Goal: Task Accomplishment & Management: Use online tool/utility

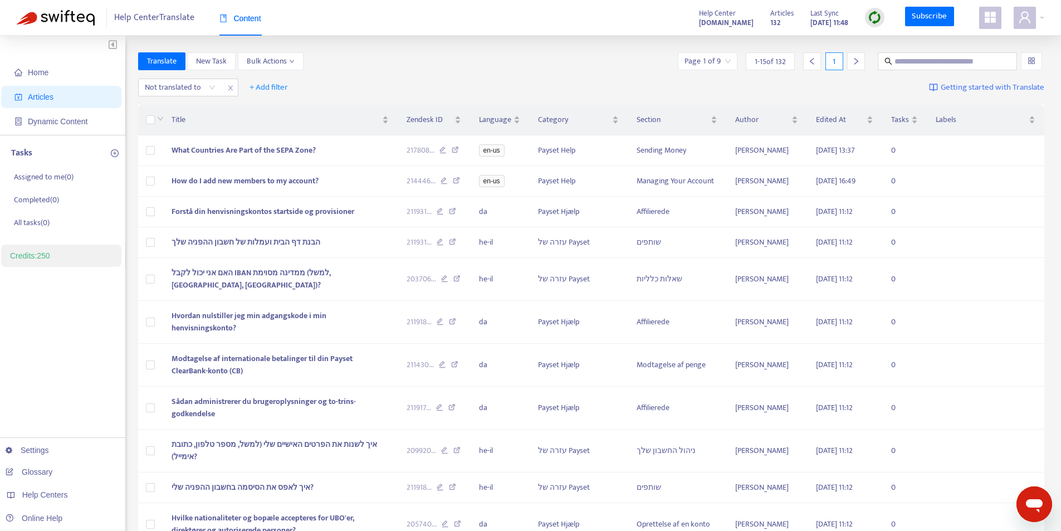
click at [50, 101] on span "Articles" at bounding box center [41, 96] width 26 height 9
click at [214, 90] on div "Not translated to" at bounding box center [180, 87] width 83 height 17
click at [190, 107] on div "da" at bounding box center [245, 109] width 194 height 12
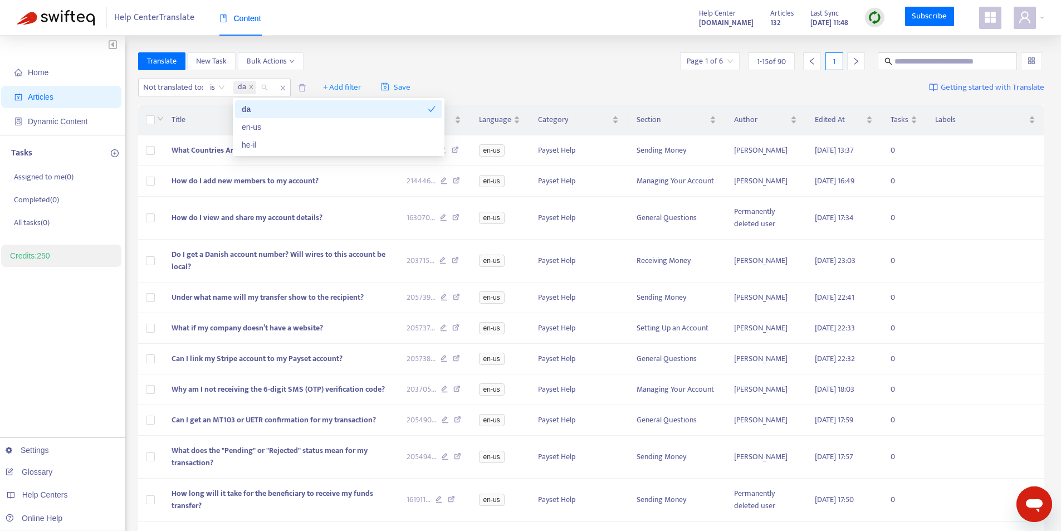
click at [488, 68] on div "Translate New Task Bulk Actions Page 1 of 6 1 - 15 of 90 1" at bounding box center [591, 61] width 906 height 18
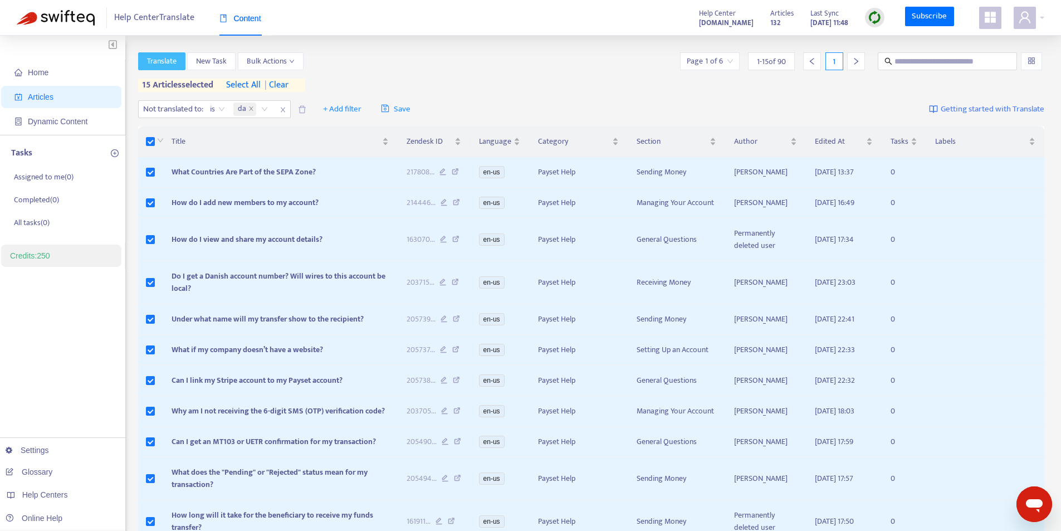
click at [161, 60] on span "Translate" at bounding box center [162, 61] width 30 height 12
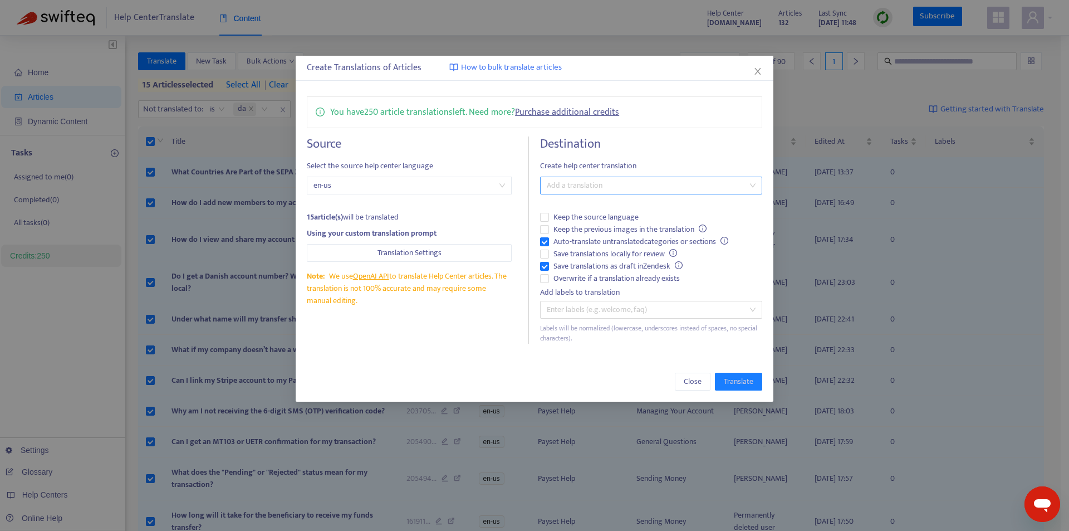
click at [560, 185] on div at bounding box center [645, 185] width 205 height 13
click at [591, 222] on div "Danish ( da )" at bounding box center [651, 225] width 204 height 12
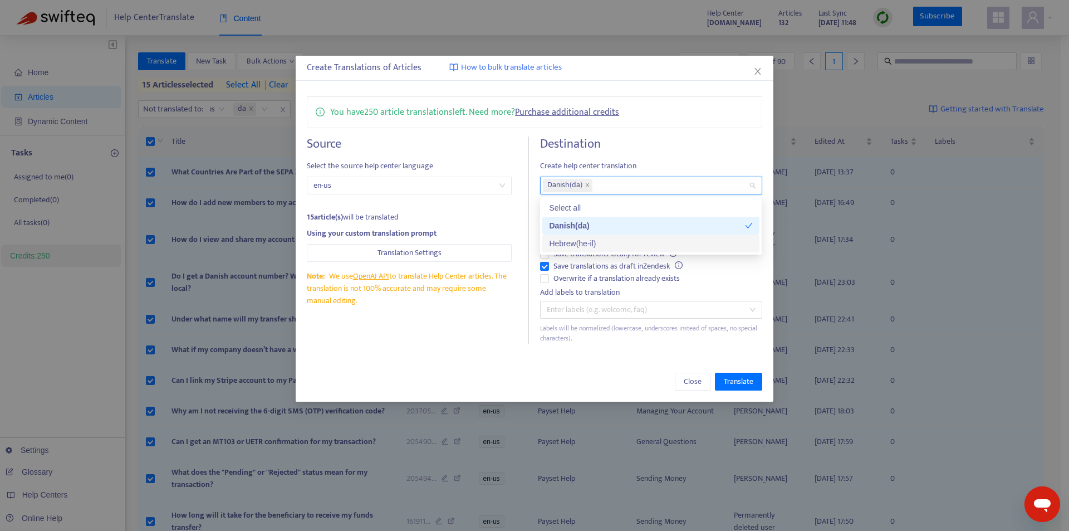
click at [655, 244] on div "Hebrew ( he-il )" at bounding box center [651, 243] width 204 height 12
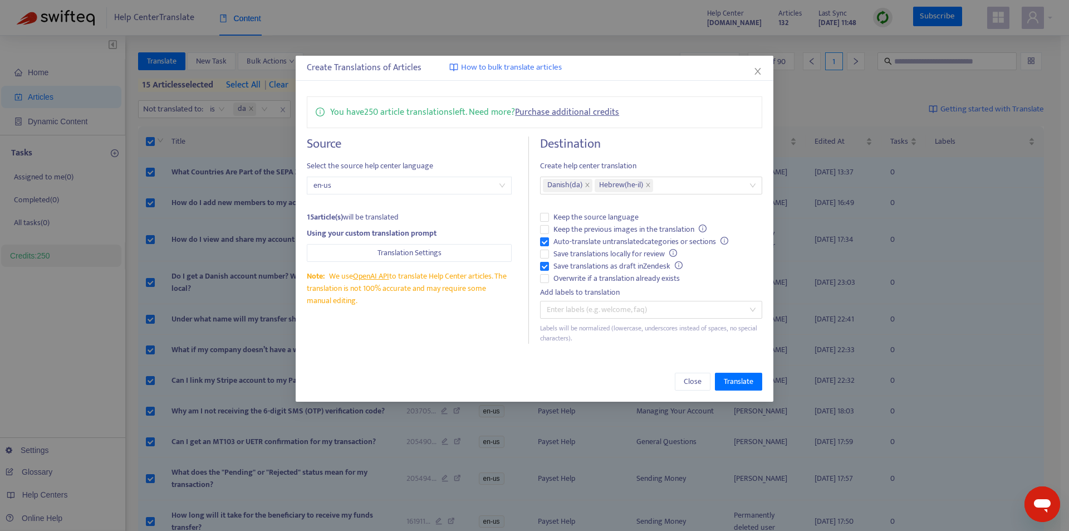
click at [714, 145] on h4 "Destination" at bounding box center [651, 143] width 222 height 15
click at [608, 311] on div at bounding box center [645, 309] width 205 height 13
click at [500, 339] on div "Source Select the source help center language en-us 15 article(s) will be trans…" at bounding box center [418, 239] width 222 height 207
click at [737, 383] on span "Translate" at bounding box center [739, 381] width 30 height 12
